Goal: Transaction & Acquisition: Purchase product/service

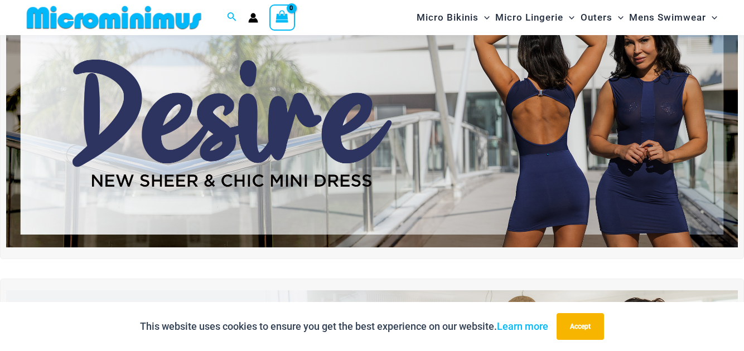
scroll to position [31, 0]
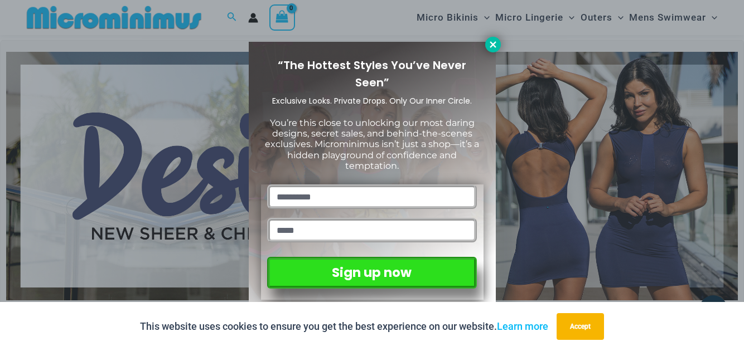
click at [493, 44] on icon at bounding box center [493, 44] width 6 height 6
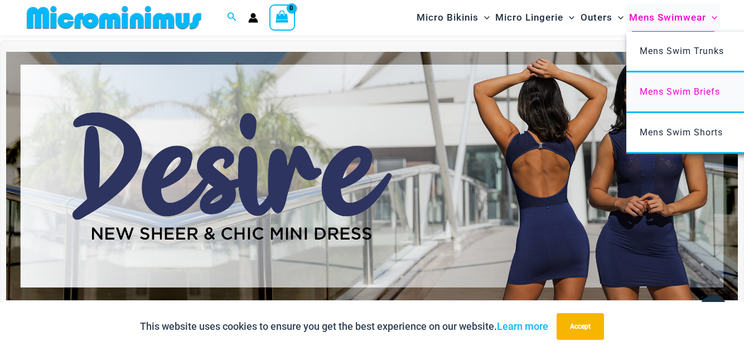
click at [672, 89] on span "Mens Swim Briefs" at bounding box center [680, 91] width 80 height 11
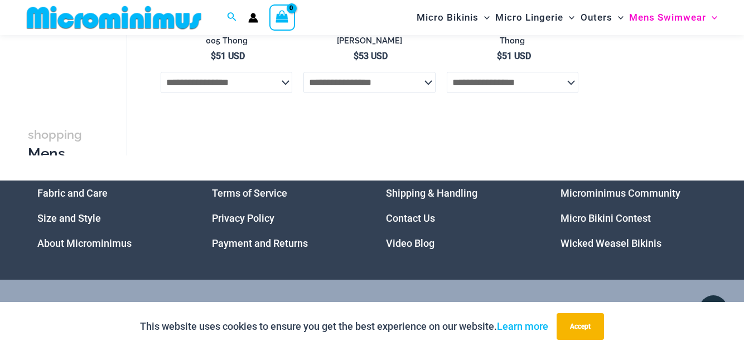
scroll to position [614, 0]
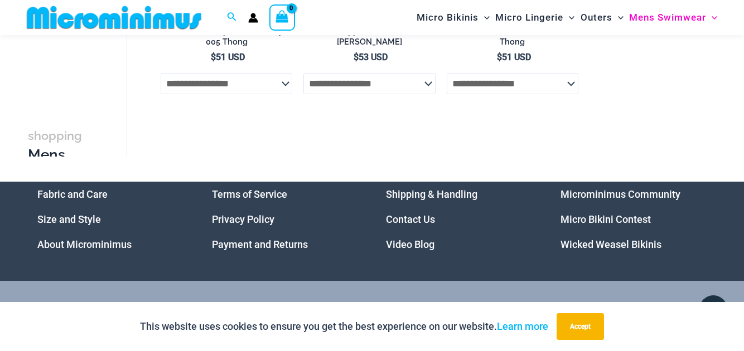
click at [603, 219] on link "Micro Bikini Contest" at bounding box center [606, 220] width 90 height 12
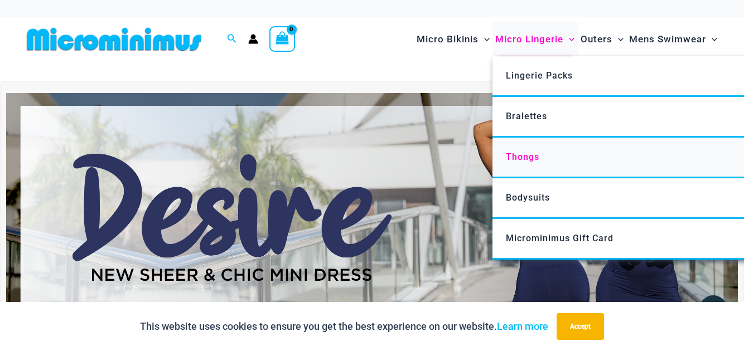
click at [516, 161] on link "Thongs" at bounding box center [659, 158] width 332 height 41
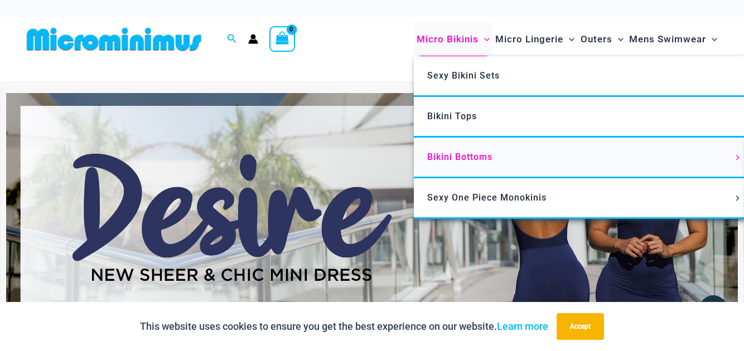
click at [462, 160] on span "Bikini Bottoms" at bounding box center [459, 157] width 65 height 11
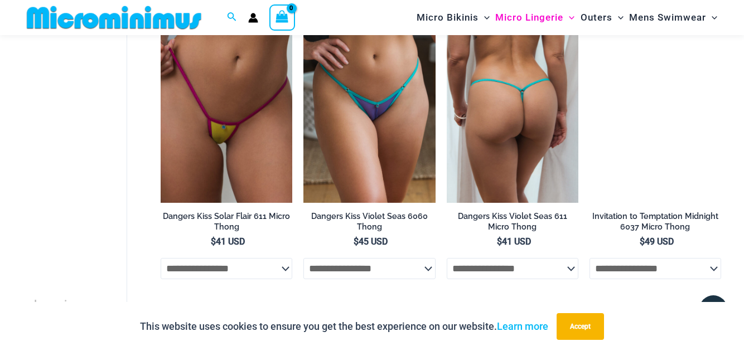
scroll to position [740, 0]
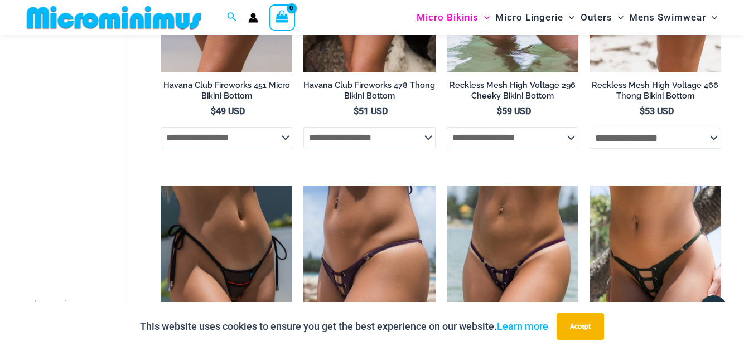
scroll to position [2266, 0]
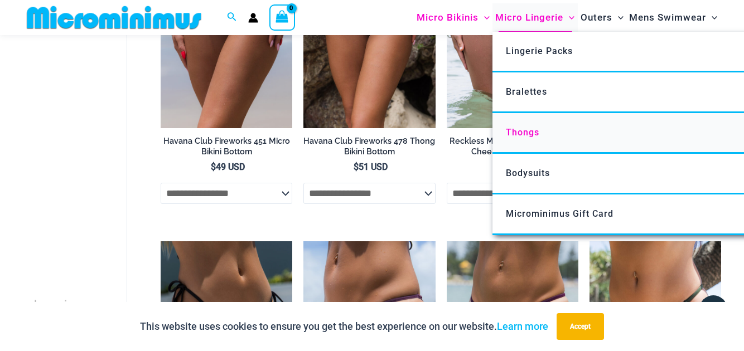
click at [514, 131] on span "Thongs" at bounding box center [522, 132] width 33 height 11
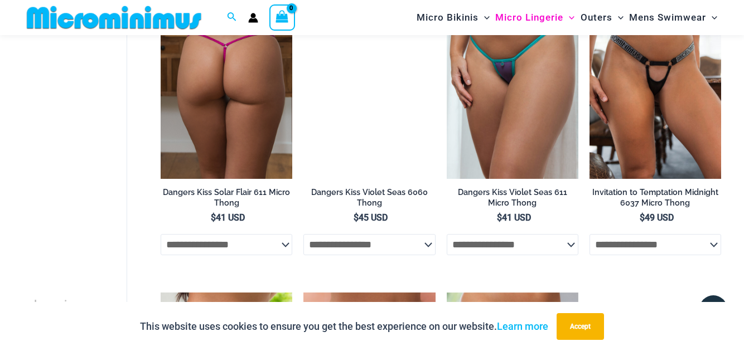
scroll to position [763, 0]
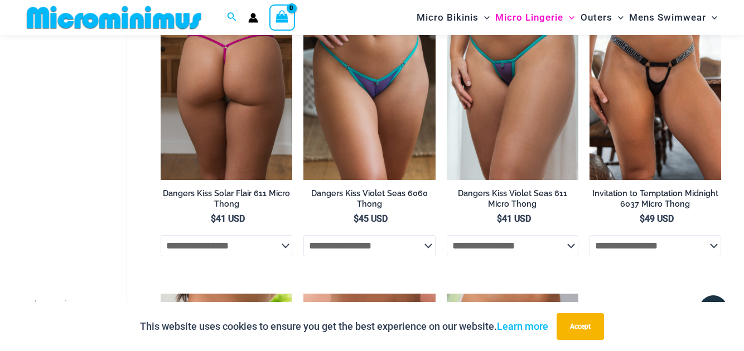
click at [287, 240] on select "**********" at bounding box center [227, 245] width 132 height 21
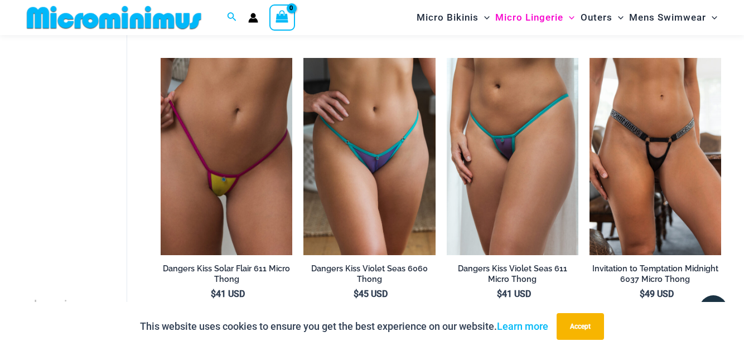
scroll to position [688, 0]
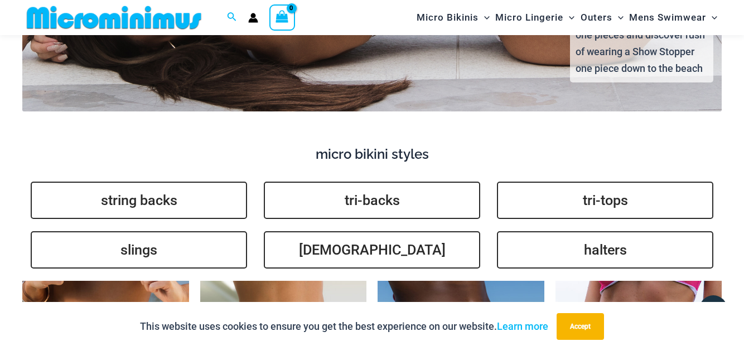
scroll to position [2486, 0]
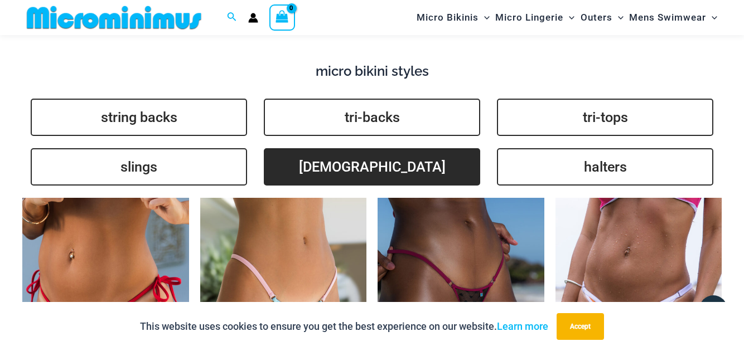
click at [350, 148] on link "brazilians" at bounding box center [372, 166] width 216 height 37
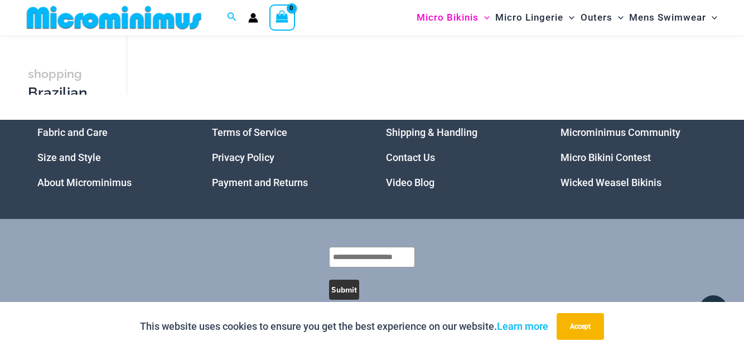
scroll to position [988, 0]
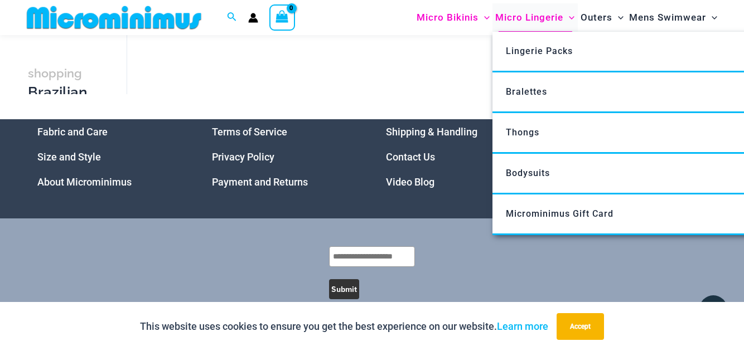
click at [519, 17] on span "Micro Lingerie" at bounding box center [529, 17] width 68 height 28
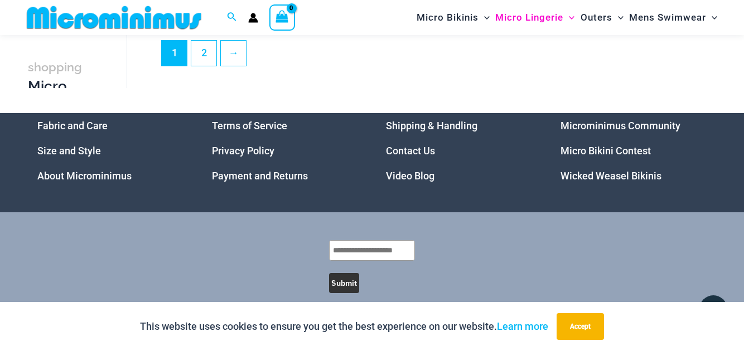
scroll to position [2626, 0]
